Goal: Task Accomplishment & Management: Use online tool/utility

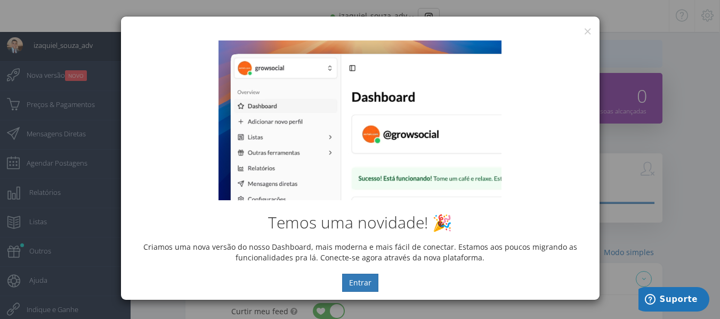
click at [590, 34] on div "[PERSON_NAME] novidade! 🎉 Criamos uma nova versão do nosso Dashboard, mais mode…" at bounding box center [360, 167] width 479 height 268
click at [589, 31] on button "×" at bounding box center [588, 31] width 8 height 14
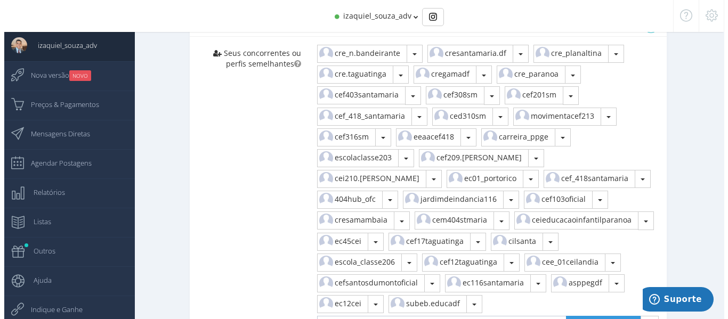
scroll to position [720, 0]
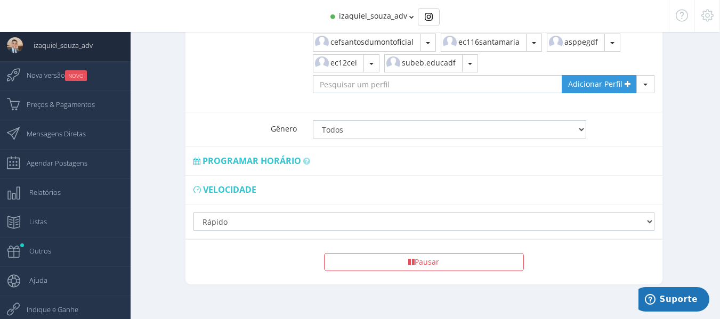
click at [290, 155] on span "Programar horário" at bounding box center [251, 161] width 99 height 12
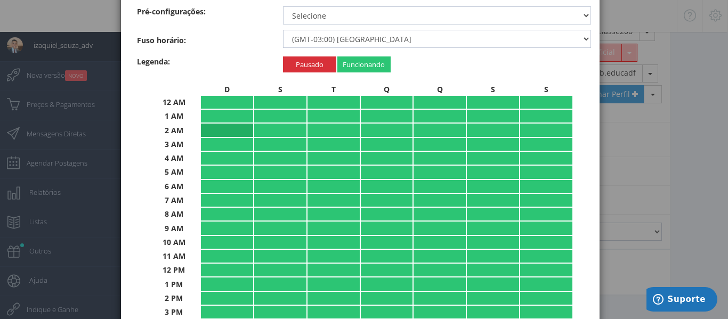
scroll to position [53, 0]
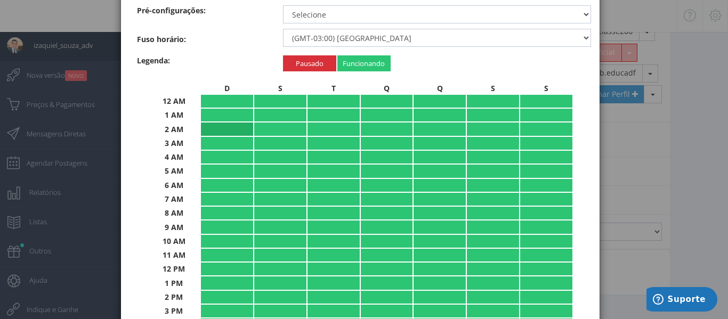
click at [220, 129] on td "Rápido Padrão (Rápido) Lento Normal Rápido Super Rápido" at bounding box center [227, 129] width 52 height 13
click at [218, 143] on td "Rápido Padrão (Rápido) Lento Normal Rápido Super Rápido" at bounding box center [227, 143] width 52 height 13
drag, startPoint x: 216, startPoint y: 116, endPoint x: 229, endPoint y: 127, distance: 16.6
click at [217, 116] on td "Rápido Padrão (Rápido) Lento Normal Rápido Super Rápido" at bounding box center [227, 115] width 52 height 13
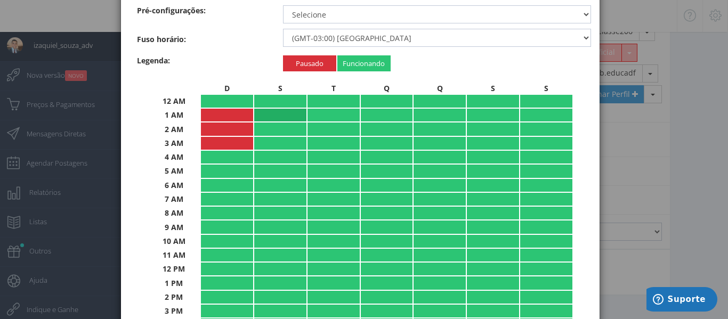
click at [262, 118] on td "Rápido Padrão (Rápido) Lento Normal Rápido Super Rápido" at bounding box center [280, 115] width 52 height 13
click at [264, 131] on td "Rápido Padrão (Rápido) Lento Normal Rápido Super Rápido" at bounding box center [280, 129] width 52 height 13
click at [264, 141] on td "Rápido Padrão (Rápido) Lento Normal Rápido Super Rápido" at bounding box center [280, 143] width 52 height 13
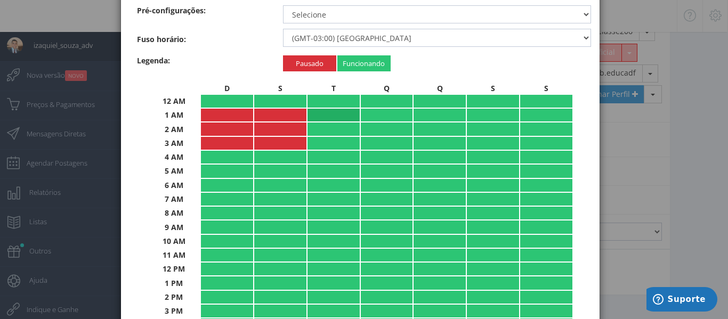
click at [311, 115] on td "Rápido Padrão (Rápido) Lento Normal Rápido Super Rápido" at bounding box center [333, 115] width 52 height 13
click at [311, 117] on td "Pausado Padrão (Rápido) Lento Normal Rápido Super Rápido" at bounding box center [333, 115] width 52 height 13
click at [314, 112] on td "Rápido Padrão (Rápido) Lento Normal Rápido Super Rápido" at bounding box center [333, 115] width 52 height 13
drag, startPoint x: 314, startPoint y: 123, endPoint x: 314, endPoint y: 134, distance: 11.7
click at [314, 123] on td "Rápido Padrão (Rápido) Lento Normal Rápido Super Rápido" at bounding box center [333, 129] width 52 height 13
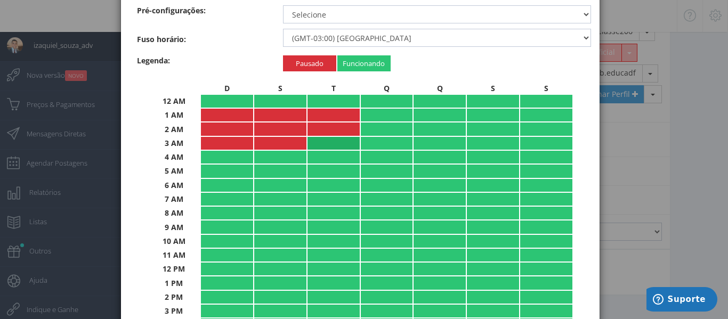
drag, startPoint x: 314, startPoint y: 144, endPoint x: 318, endPoint y: 140, distance: 5.7
click at [314, 142] on td "Rápido Padrão (Rápido) Lento Normal Rápido Super Rápido" at bounding box center [333, 143] width 52 height 13
click at [383, 119] on td "Rápido Padrão (Rápido) Lento Normal Rápido Super Rápido" at bounding box center [387, 115] width 52 height 13
click at [384, 129] on td "Rápido Padrão (Rápido) Lento Normal Rápido Super Rápido" at bounding box center [387, 129] width 52 height 13
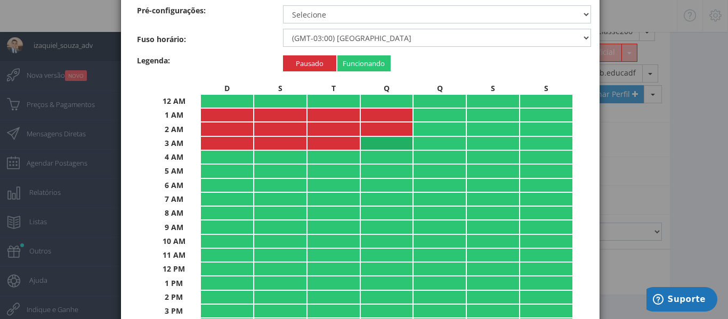
click at [385, 143] on td "Rápido Padrão (Rápido) Lento Normal Rápido Super Rápido" at bounding box center [387, 143] width 52 height 13
drag, startPoint x: 439, startPoint y: 144, endPoint x: 438, endPoint y: 136, distance: 7.5
click at [439, 143] on td "Rápido Padrão (Rápido) Lento Normal Rápido Super Rápido" at bounding box center [440, 143] width 52 height 13
click at [438, 137] on td "Pausado Padrão (Rápido) Lento Normal Rápido Super Rápido" at bounding box center [440, 143] width 52 height 13
click at [438, 123] on td "Rápido Padrão (Rápido) Lento Normal Rápido Super Rápido" at bounding box center [440, 129] width 52 height 13
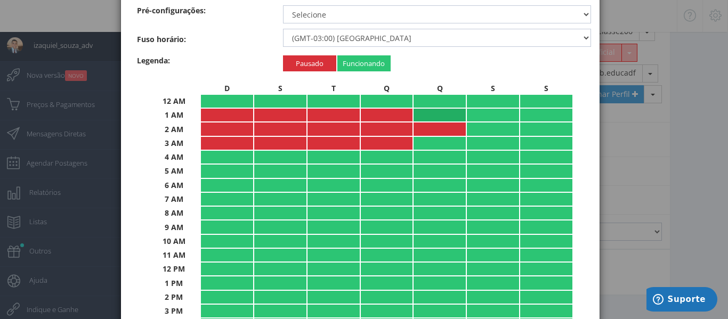
click at [438, 116] on td "Rápido Padrão (Rápido) Lento Normal Rápido Super Rápido" at bounding box center [440, 115] width 52 height 13
click at [438, 129] on td "Pausado Padrão (Rápido) Lento Normal Rápido Super Rápido" at bounding box center [440, 129] width 52 height 13
drag, startPoint x: 435, startPoint y: 139, endPoint x: 435, endPoint y: 129, distance: 9.6
click at [435, 139] on td "Rápido Padrão (Rápido) Lento Normal Rápido Super Rápido" at bounding box center [440, 143] width 52 height 13
click at [435, 125] on td "Rápido Padrão (Rápido) Lento Normal Rápido Super Rápido" at bounding box center [440, 129] width 52 height 13
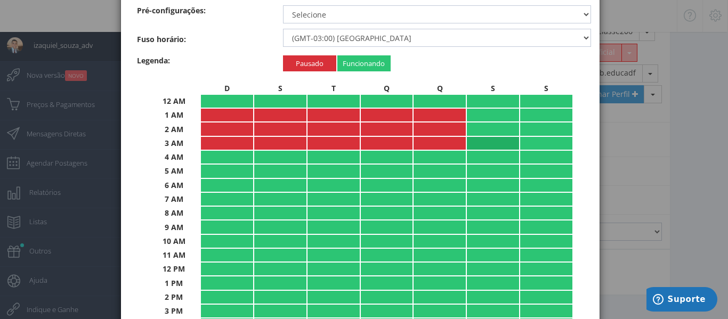
click at [476, 145] on td "Rápido Padrão (Rápido) Lento Normal Rápido Super Rápido" at bounding box center [493, 143] width 52 height 13
click at [493, 127] on td "Rápido Padrão (Rápido) Lento Normal Rápido Super Rápido" at bounding box center [493, 129] width 52 height 13
drag, startPoint x: 492, startPoint y: 112, endPoint x: 504, endPoint y: 110, distance: 11.4
click at [495, 111] on td "Rápido Padrão (Rápido) Lento Normal Rápido Super Rápido" at bounding box center [493, 115] width 52 height 13
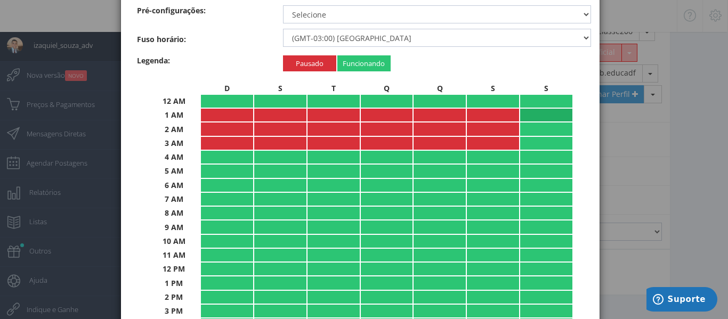
click at [526, 115] on td "Rápido Padrão (Rápido) Lento Normal Rápido Super Rápido" at bounding box center [546, 115] width 52 height 13
click at [533, 130] on td "Rápido Padrão (Rápido) Lento Normal Rápido Super Rápido" at bounding box center [546, 129] width 52 height 13
drag, startPoint x: 534, startPoint y: 139, endPoint x: 517, endPoint y: 142, distance: 16.8
click at [534, 140] on td "Rápido Padrão (Rápido) Lento Normal Rápido Super Rápido" at bounding box center [546, 143] width 52 height 13
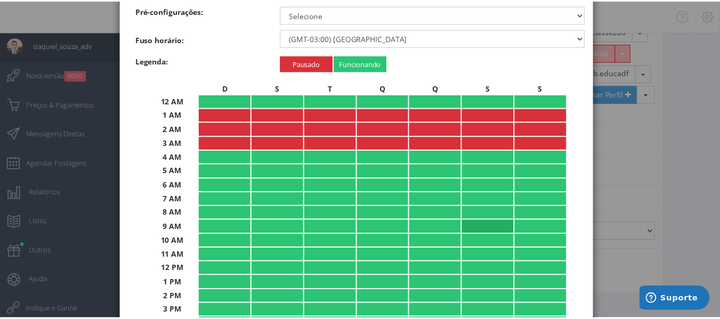
scroll to position [226, 0]
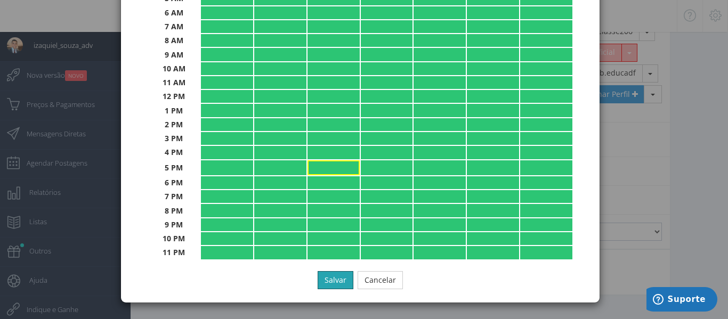
click at [329, 280] on button "Salvar" at bounding box center [336, 280] width 36 height 18
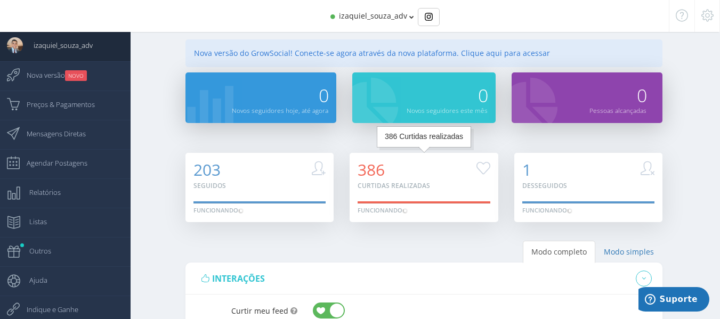
scroll to position [0, 0]
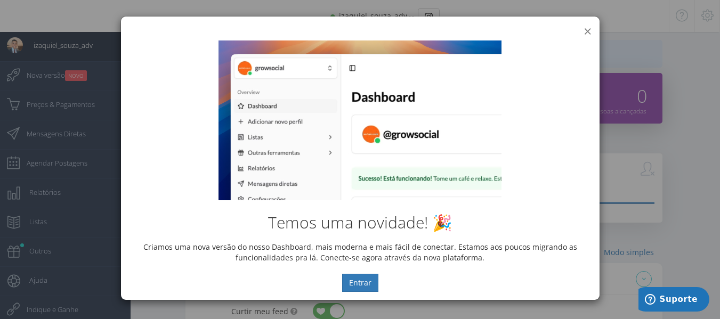
click at [584, 31] on button "×" at bounding box center [588, 31] width 8 height 14
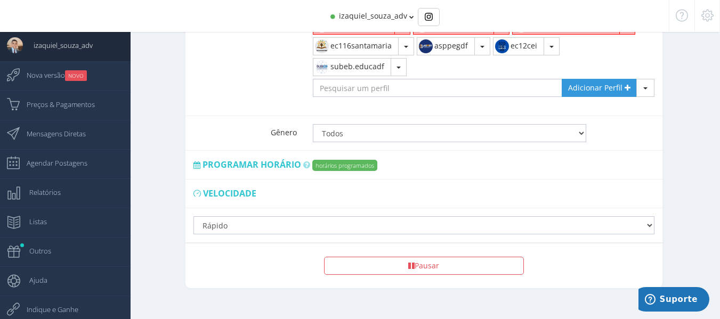
scroll to position [720, 0]
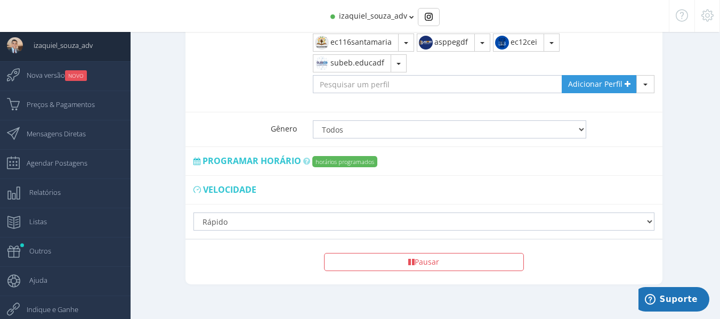
click at [238, 155] on span "Programar horário" at bounding box center [251, 161] width 99 height 12
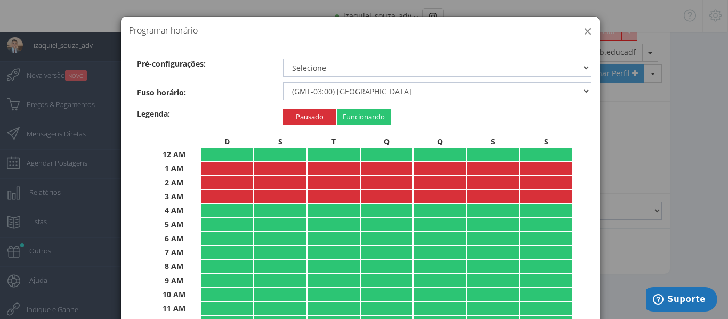
click at [584, 36] on button "×" at bounding box center [588, 31] width 8 height 14
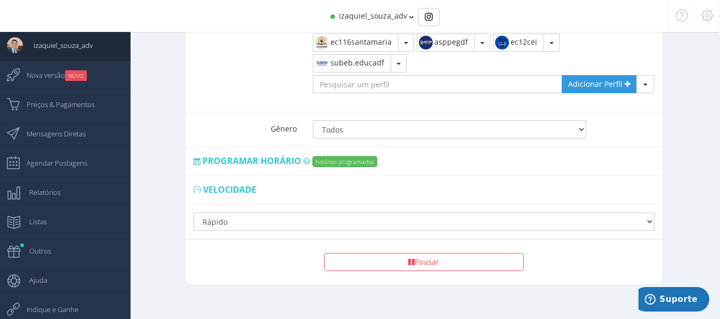
click at [264, 155] on span "Programar horário" at bounding box center [251, 161] width 99 height 12
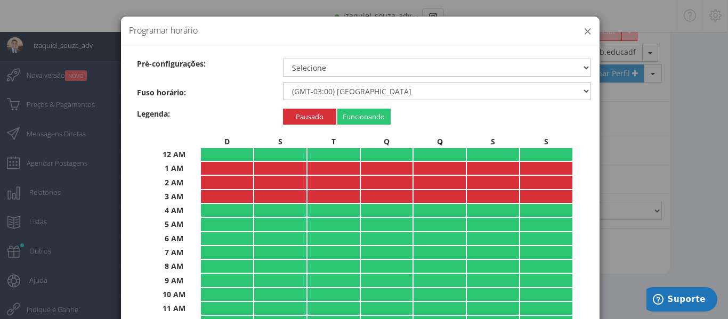
click at [584, 32] on button "×" at bounding box center [588, 31] width 8 height 14
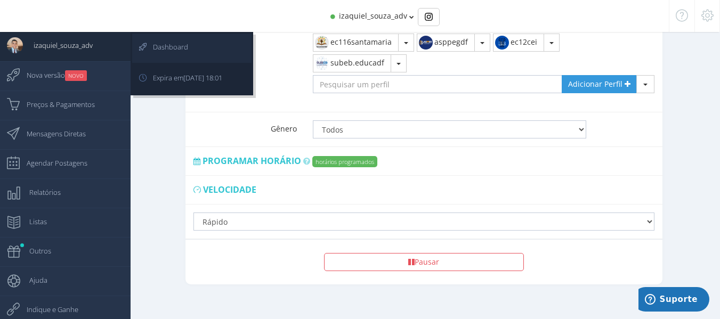
click at [150, 45] on span "Dashboard" at bounding box center [165, 47] width 46 height 27
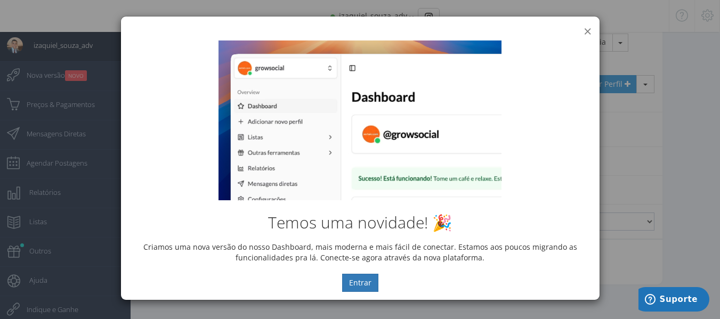
click at [587, 30] on button "×" at bounding box center [588, 31] width 8 height 14
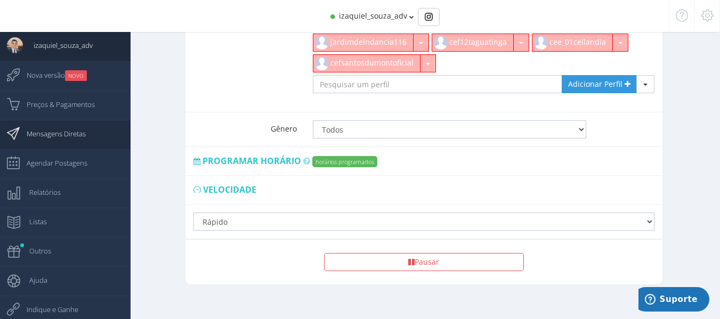
click at [66, 144] on span "Mensagens Diretas" at bounding box center [51, 133] width 70 height 27
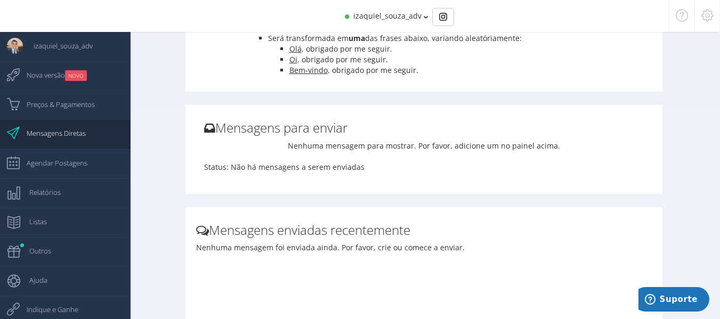
scroll to position [385, 0]
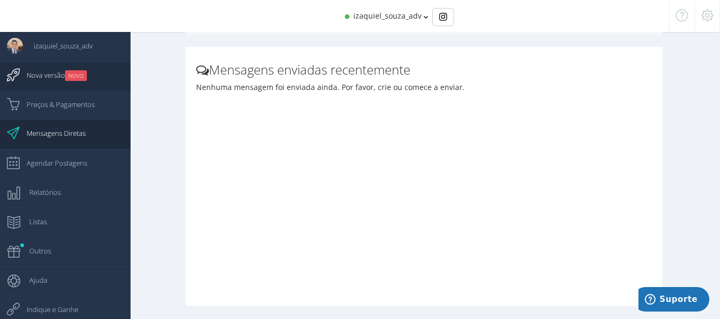
click at [91, 85] on link "Nova versão NOVO" at bounding box center [65, 75] width 131 height 29
